Goal: Feedback & Contribution: Leave review/rating

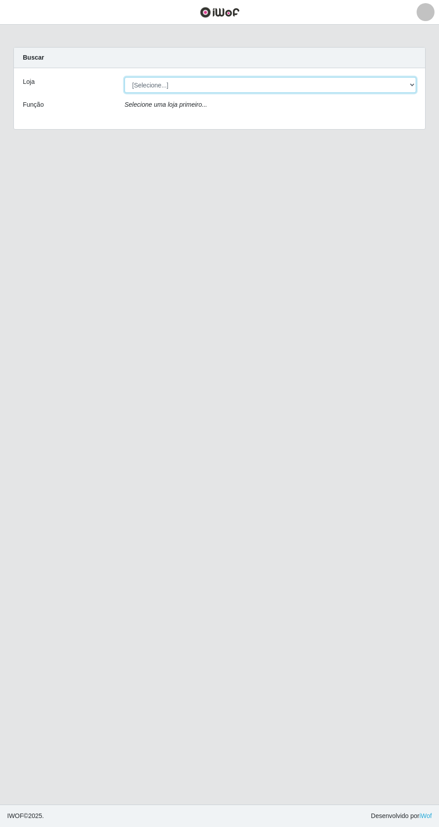
click at [148, 85] on select "[Selecione...] Extrabom - Loja 05 [GEOGRAPHIC_DATA]" at bounding box center [271, 85] width 292 height 16
select select "494"
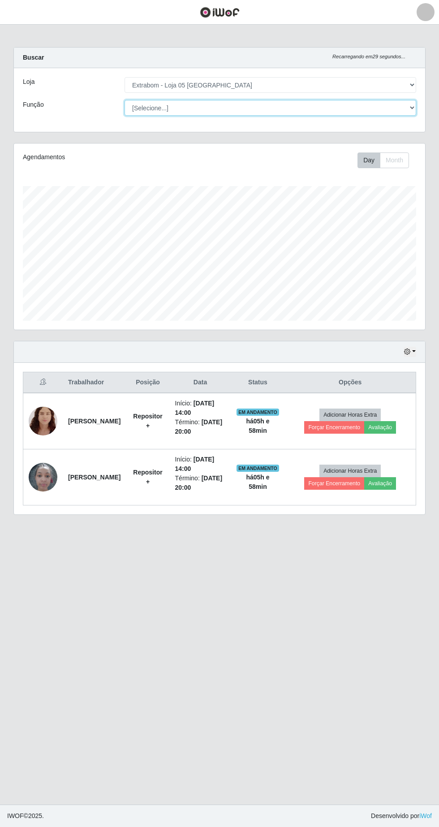
click at [144, 108] on select "[Selecione...] Repositor Repositor + Repositor ++" at bounding box center [271, 108] width 292 height 16
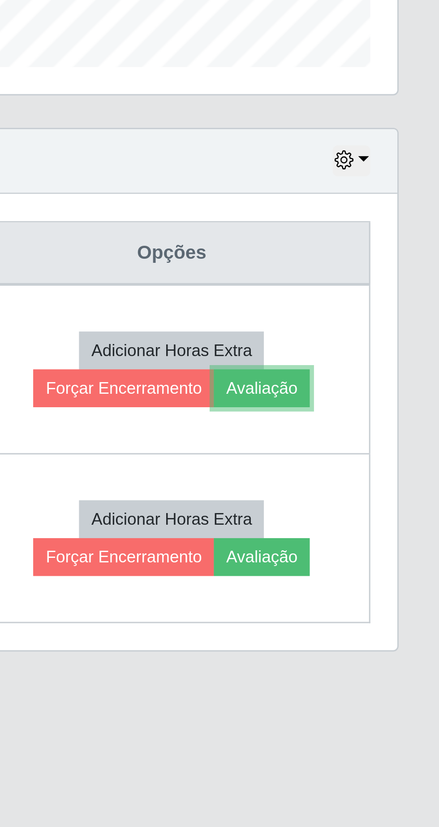
click at [396, 425] on button "Avaliação" at bounding box center [380, 427] width 32 height 13
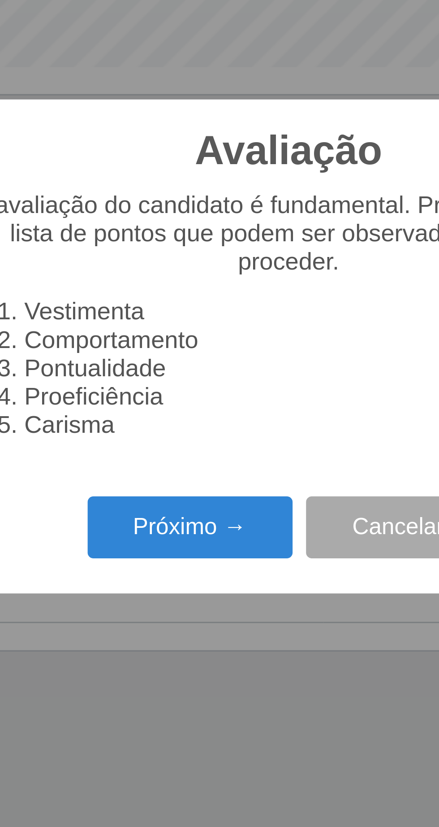
click at [192, 475] on button "Próximo →" at bounding box center [187, 473] width 68 height 21
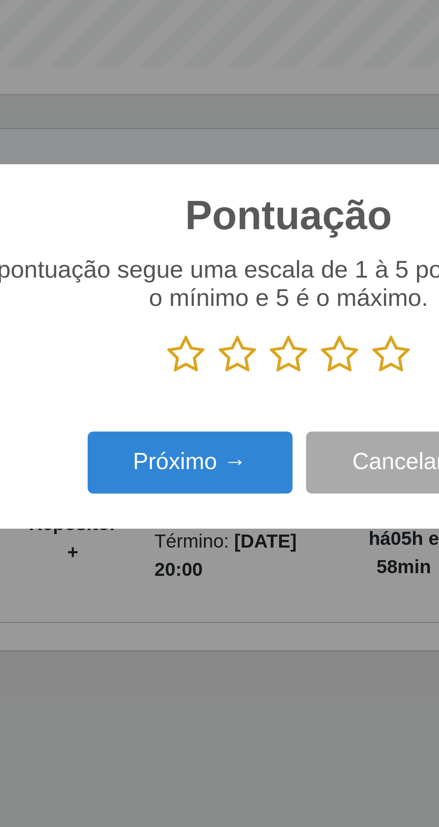
click at [260, 418] on icon at bounding box center [253, 415] width 13 height 13
click at [247, 423] on input "radio" at bounding box center [247, 423] width 0 height 0
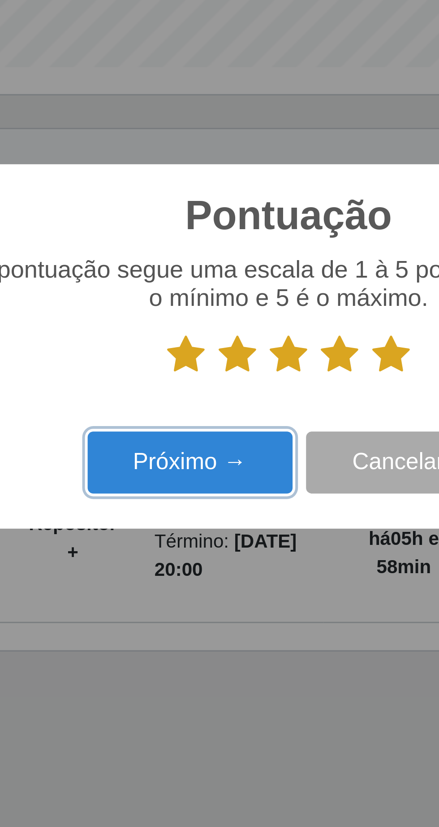
click at [202, 452] on button "Próximo →" at bounding box center [187, 452] width 68 height 21
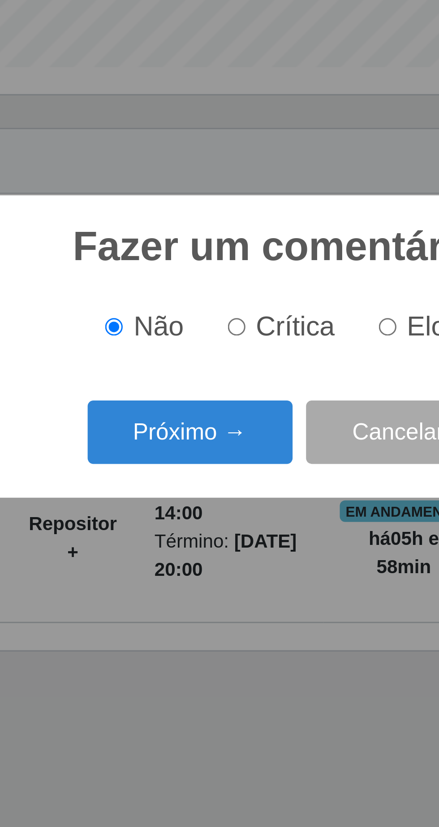
click at [255, 405] on input "Elogio" at bounding box center [253, 407] width 6 height 6
radio input "true"
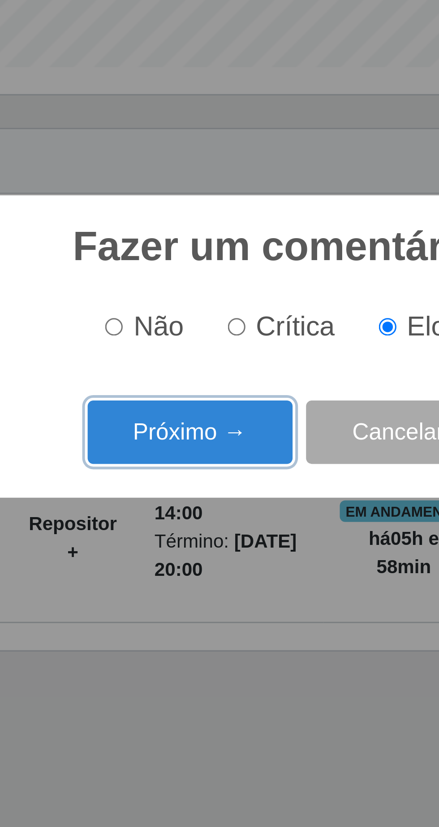
click at [170, 443] on button "Próximo →" at bounding box center [187, 441] width 68 height 21
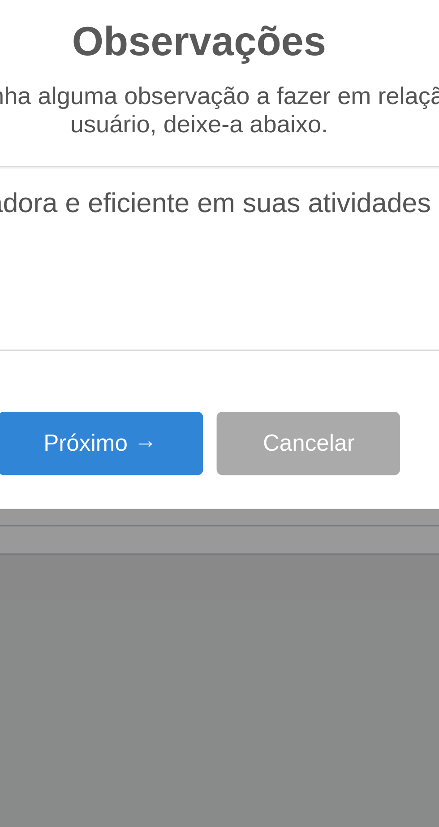
type textarea "A prestadora e eficiente em suas atividades"
click at [182, 481] on button "Próximo →" at bounding box center [187, 477] width 68 height 21
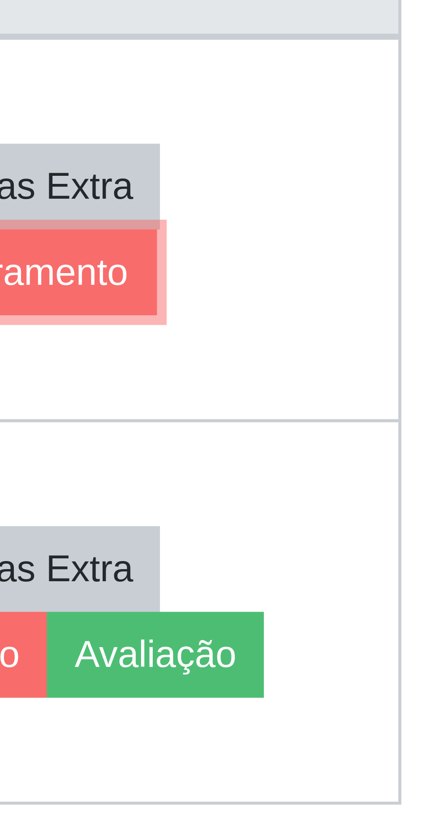
click at [379, 428] on button "Forçar Encerramento" at bounding box center [351, 427] width 60 height 13
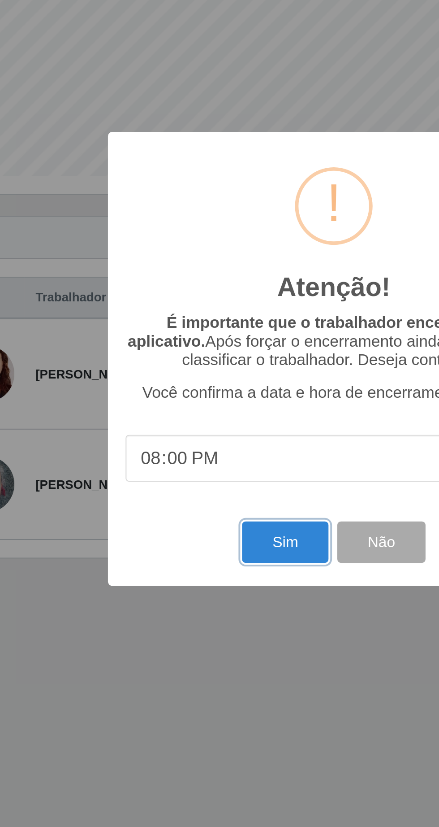
click at [188, 506] on button "Sim" at bounding box center [194, 506] width 43 height 21
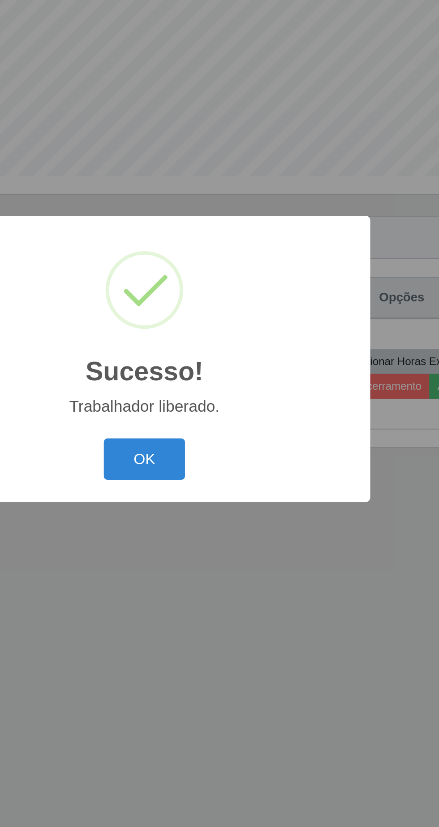
click at [221, 467] on button "OK" at bounding box center [220, 464] width 42 height 21
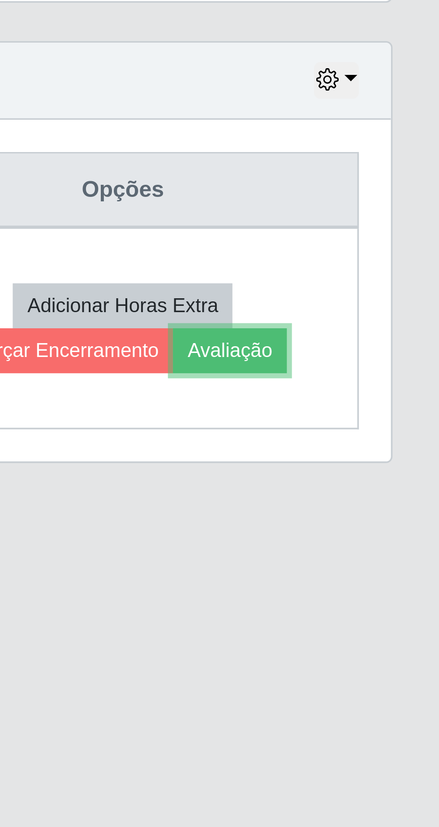
click at [395, 432] on button "Avaliação" at bounding box center [380, 427] width 32 height 13
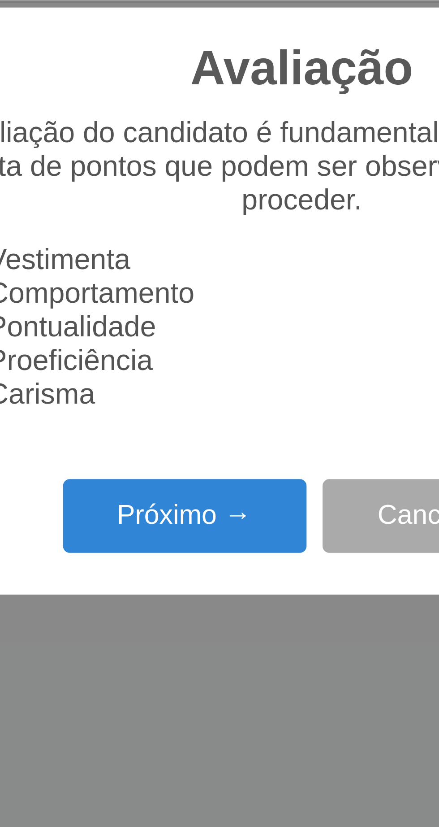
click at [195, 472] on button "Próximo →" at bounding box center [187, 473] width 68 height 21
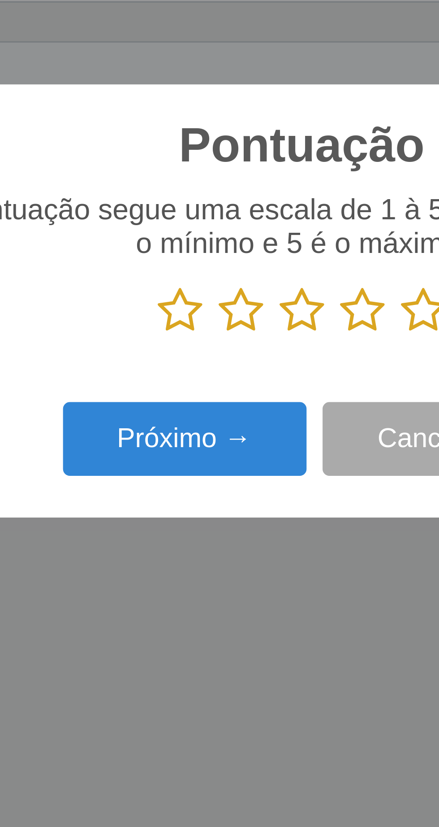
click at [254, 414] on icon at bounding box center [253, 415] width 13 height 13
click at [247, 423] on input "radio" at bounding box center [247, 423] width 0 height 0
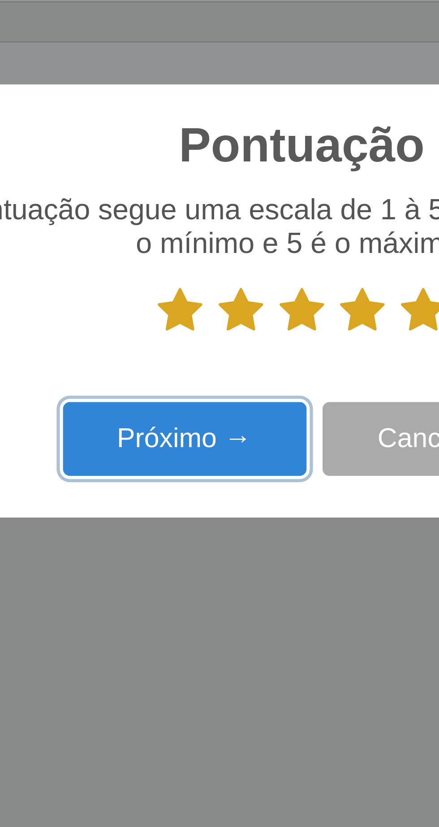
click at [206, 449] on button "Próximo →" at bounding box center [187, 452] width 68 height 21
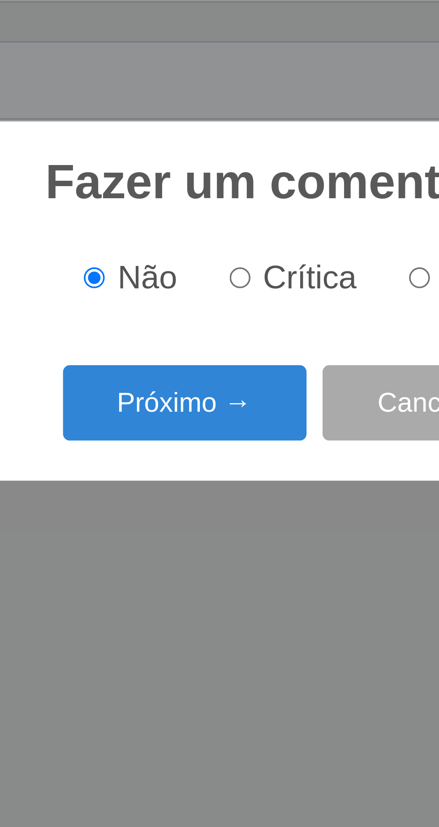
click at [253, 406] on input "Elogio" at bounding box center [253, 407] width 6 height 6
radio input "true"
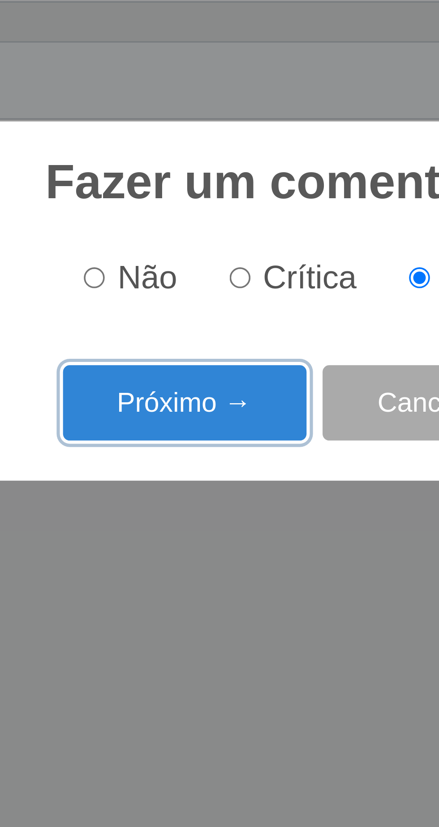
click at [176, 442] on button "Próximo →" at bounding box center [187, 441] width 68 height 21
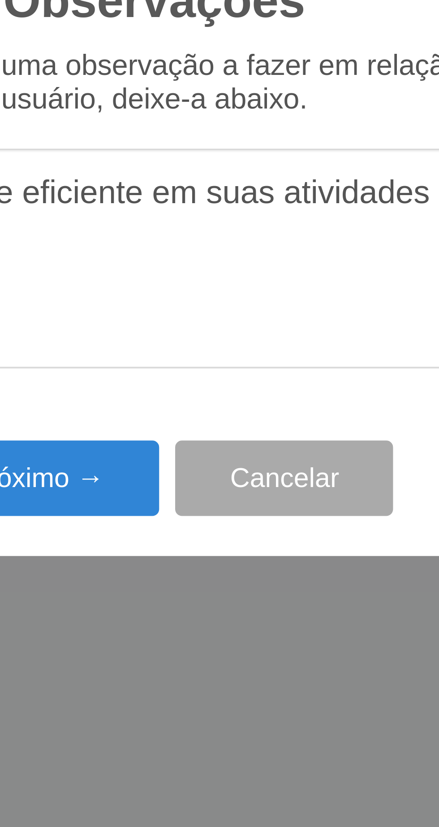
type textarea "A prestadora e eficiente em suas atividades"
click at [197, 480] on button "Próximo →" at bounding box center [187, 477] width 68 height 21
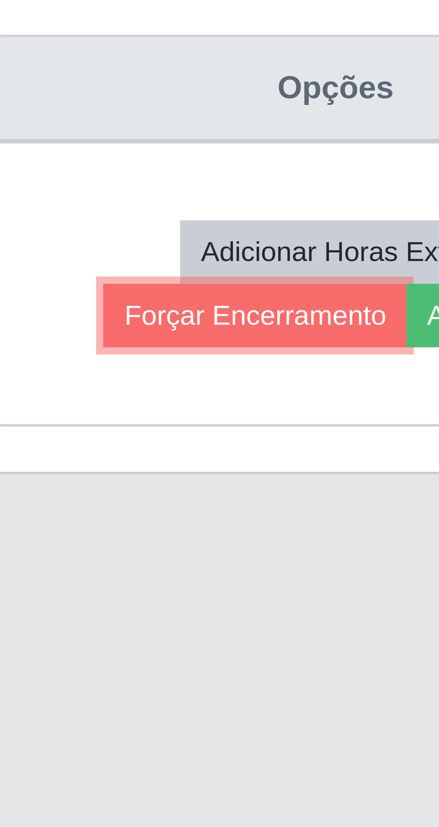
click at [343, 429] on button "Forçar Encerramento" at bounding box center [334, 427] width 60 height 13
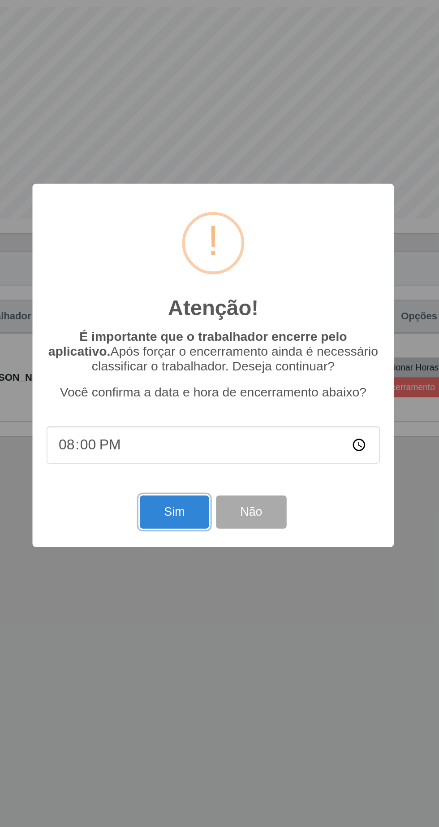
click at [192, 511] on button "Sim" at bounding box center [194, 506] width 43 height 21
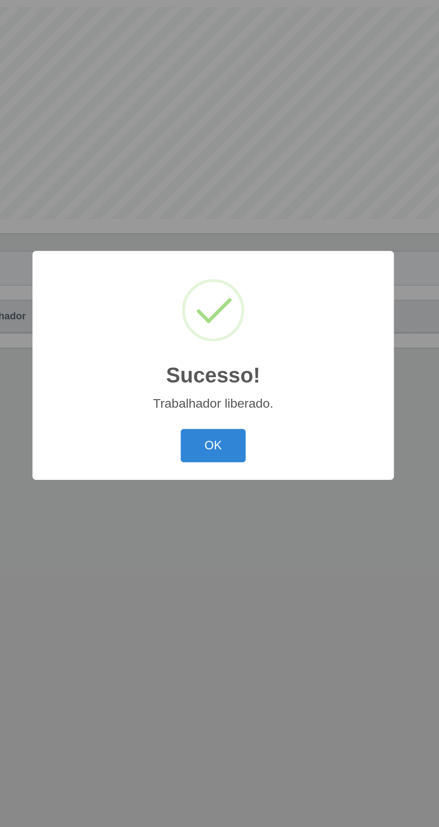
click at [223, 472] on button "OK" at bounding box center [220, 464] width 42 height 21
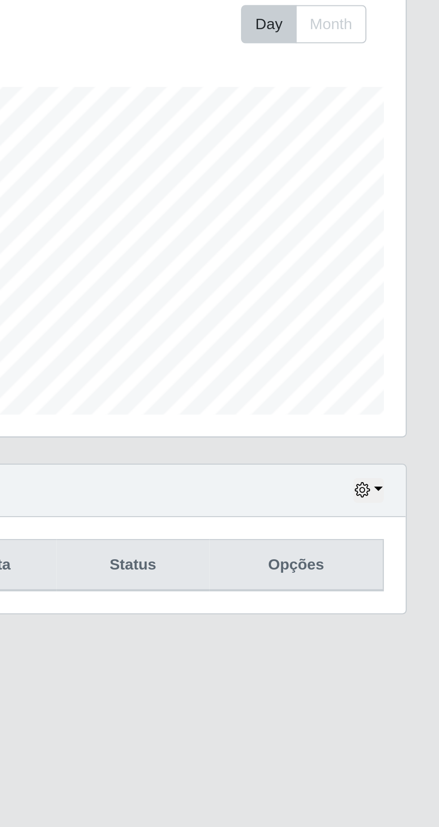
scroll to position [20, 0]
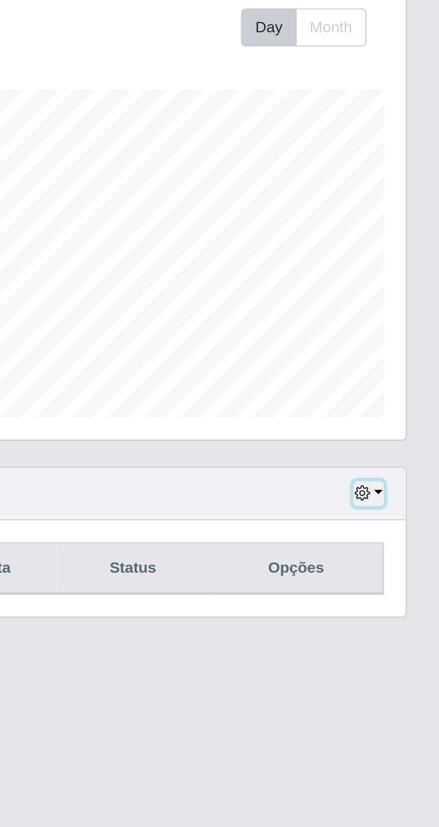
click at [415, 347] on button "button" at bounding box center [410, 352] width 13 height 10
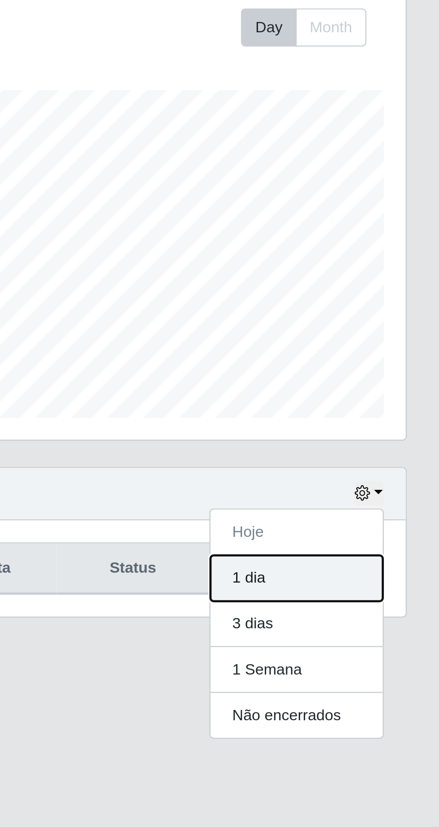
click at [382, 377] on button "1 dia" at bounding box center [380, 386] width 71 height 19
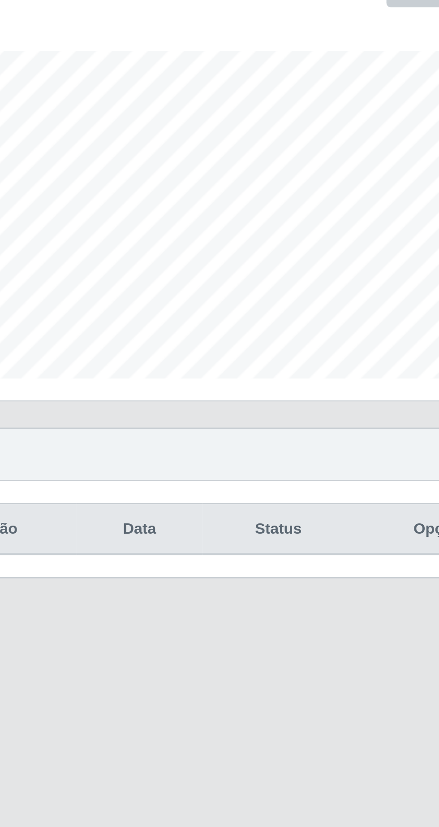
scroll to position [0, 0]
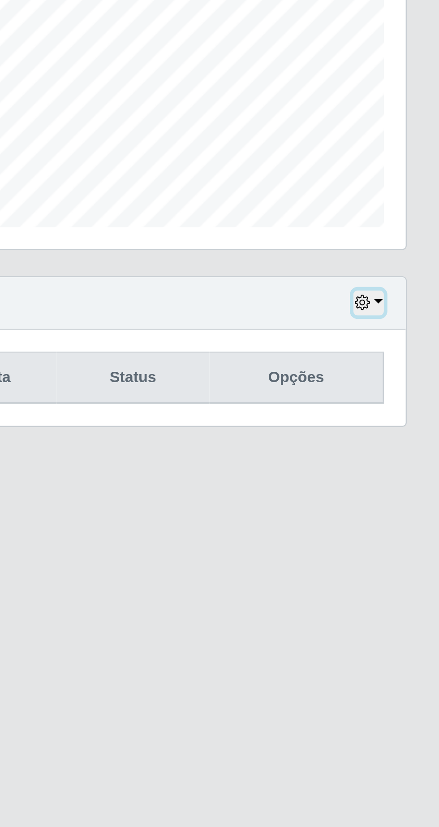
click at [416, 351] on button "button" at bounding box center [410, 352] width 13 height 10
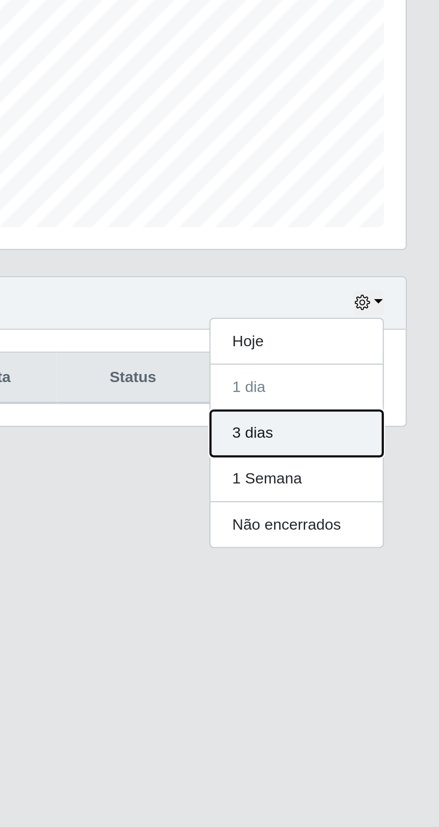
click at [380, 404] on button "3 dias" at bounding box center [380, 405] width 71 height 19
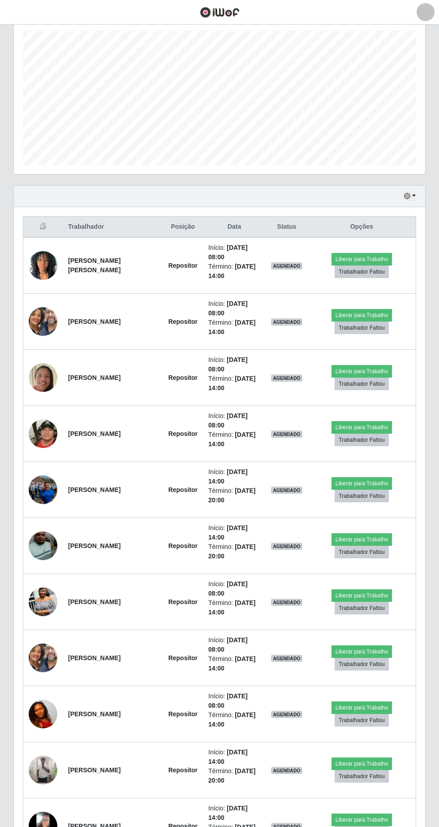
scroll to position [138, 0]
